Goal: Navigation & Orientation: Find specific page/section

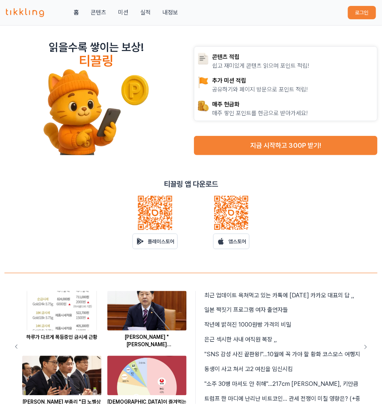
click at [365, 15] on button "로그인" at bounding box center [362, 12] width 28 height 13
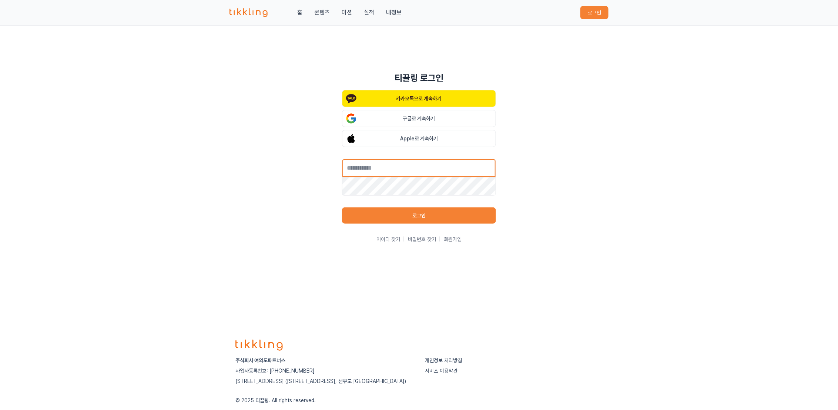
click at [382, 167] on input "text" at bounding box center [419, 168] width 154 height 19
type input "**********"
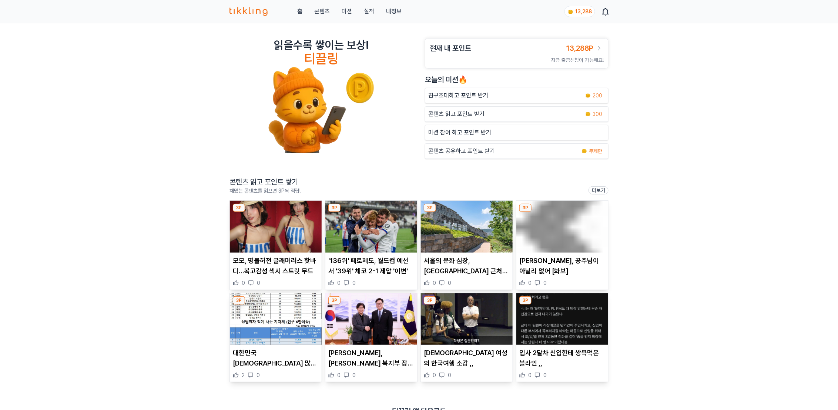
click at [577, 351] on p "입사 2달차 신입한테 쌍욕먹은 블라인 ,," at bounding box center [562, 358] width 86 height 21
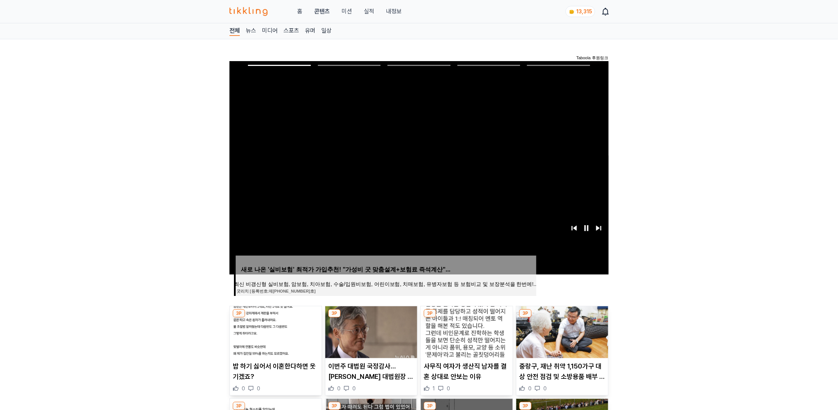
click at [365, 15] on link "실적" at bounding box center [369, 11] width 10 height 9
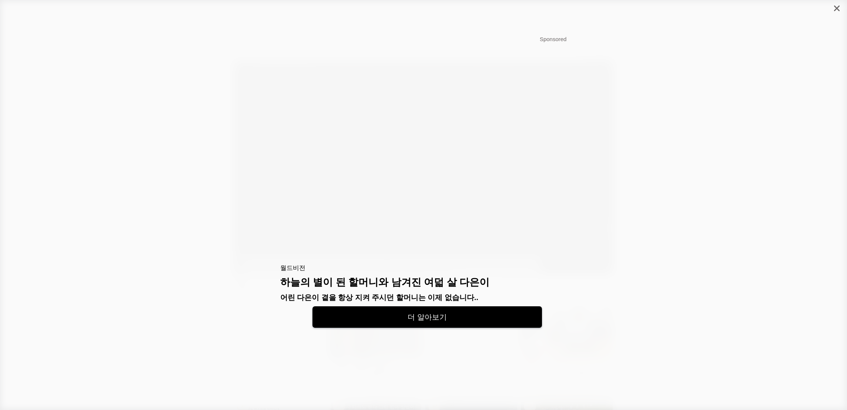
click at [838, 9] on div at bounding box center [837, 8] width 20 height 17
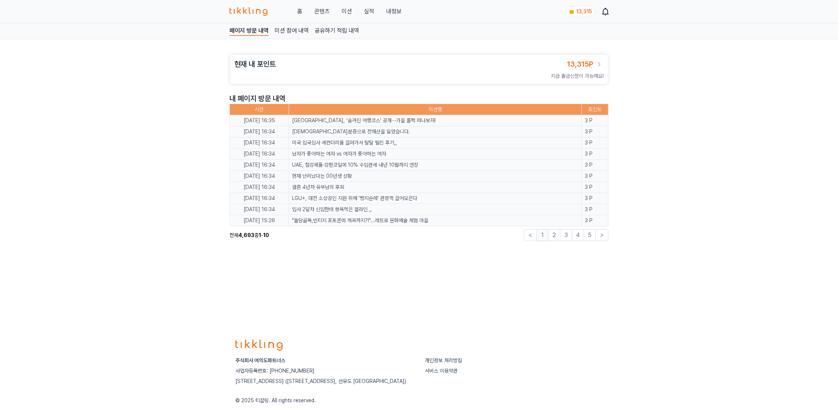
click at [302, 11] on div "홈 콘텐츠 미션 실적 내정보" at bounding box center [316, 11] width 172 height 9
click at [305, 7] on div "홈 콘텐츠 미션 실적 내정보" at bounding box center [316, 11] width 172 height 9
click at [301, 7] on link "홈" at bounding box center [299, 11] width 5 height 9
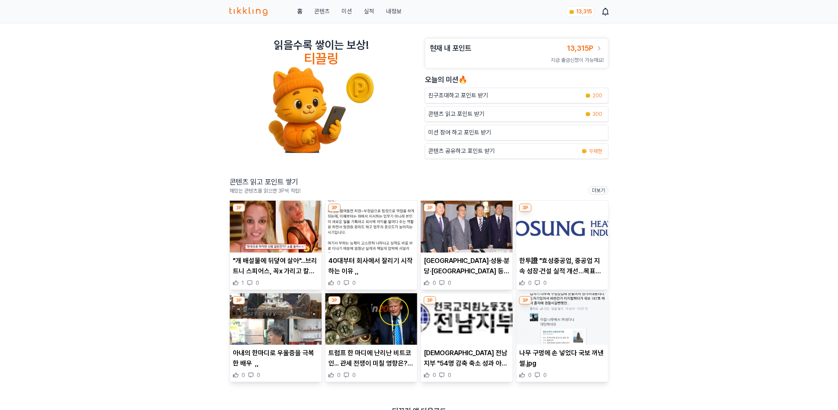
click at [369, 234] on img at bounding box center [371, 227] width 92 height 52
click at [395, 11] on link "내정보" at bounding box center [394, 11] width 16 height 9
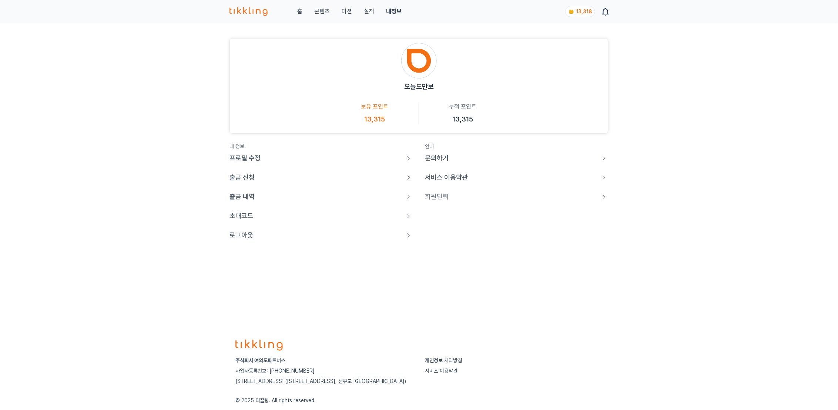
click at [240, 236] on p "로그아웃" at bounding box center [242, 235] width 24 height 10
